Goal: Complete application form

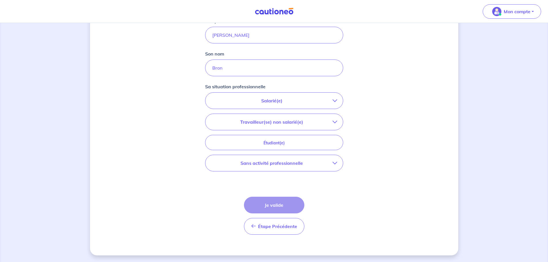
scroll to position [138, 0]
click at [336, 101] on icon "button" at bounding box center [335, 100] width 5 height 5
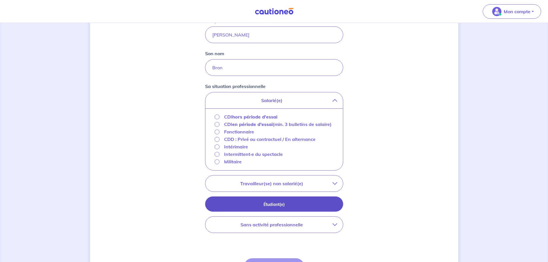
click at [328, 206] on button "Étudiant(e)" at bounding box center [274, 203] width 138 height 15
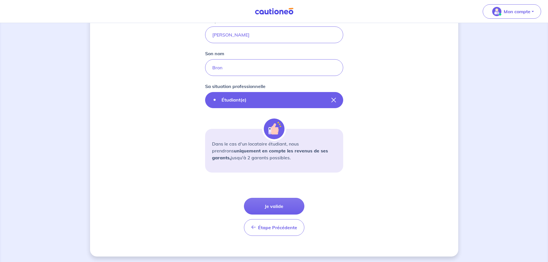
click at [334, 101] on icon "button" at bounding box center [333, 100] width 5 height 5
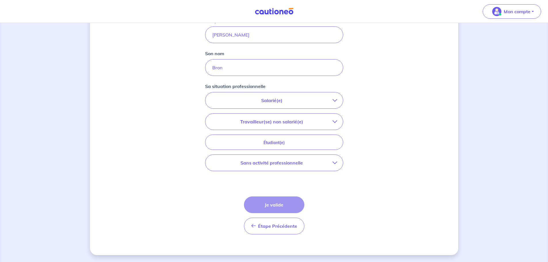
click at [335, 101] on icon "button" at bounding box center [335, 100] width 5 height 5
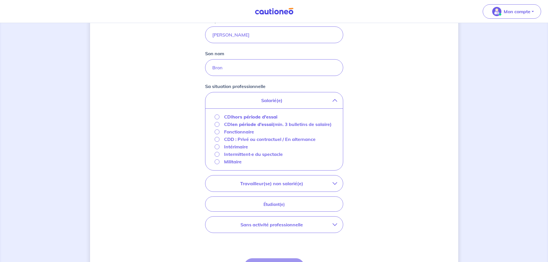
click at [335, 100] on icon "button" at bounding box center [335, 100] width 5 height 5
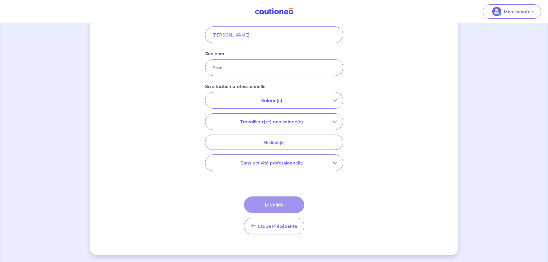
click at [337, 166] on button "Sans activité professionnelle" at bounding box center [274, 163] width 138 height 16
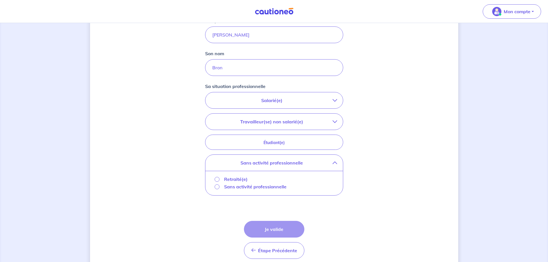
click at [337, 166] on button "Sans activité professionnelle" at bounding box center [274, 163] width 138 height 16
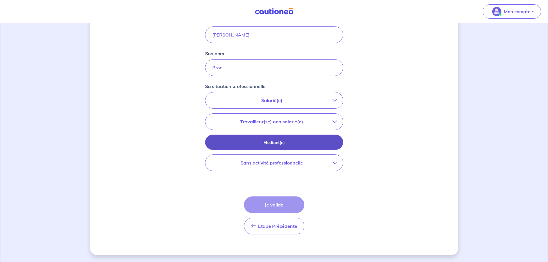
click at [334, 143] on p "Étudiant(e)" at bounding box center [274, 143] width 124 height 6
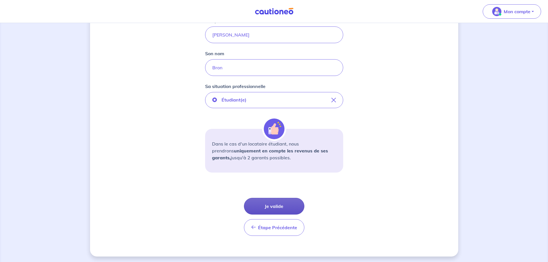
click at [283, 208] on button "Je valide" at bounding box center [274, 206] width 60 height 17
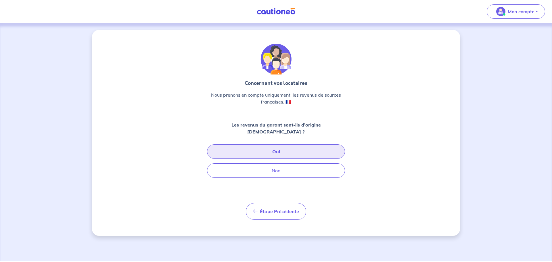
click at [270, 149] on button "Oui" at bounding box center [276, 151] width 138 height 14
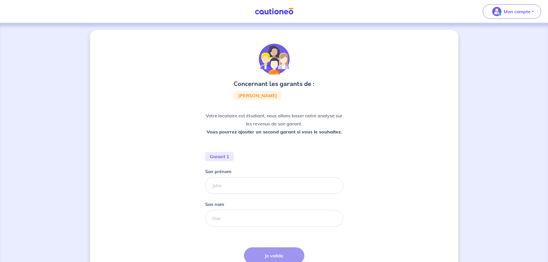
scroll to position [51, 0]
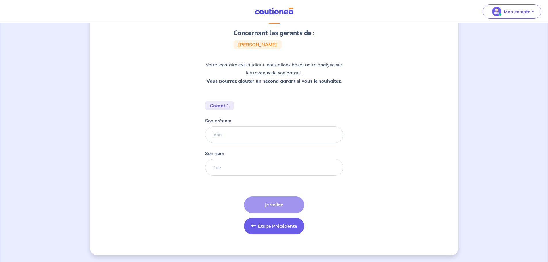
click at [280, 230] on button "Étape Précédente Précédent" at bounding box center [274, 226] width 60 height 17
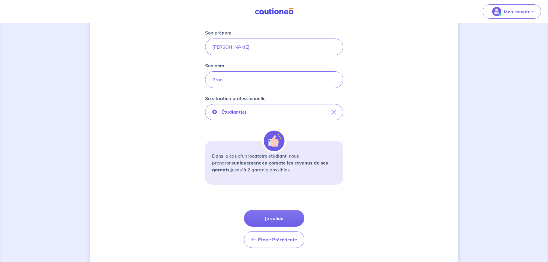
scroll to position [126, 0]
click at [281, 219] on button "Je valide" at bounding box center [274, 218] width 60 height 17
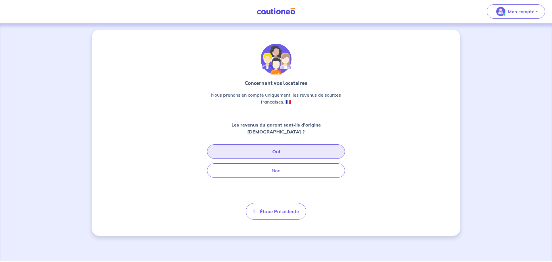
click at [283, 144] on button "Oui" at bounding box center [276, 151] width 138 height 14
